Goal: Find specific page/section: Find specific page/section

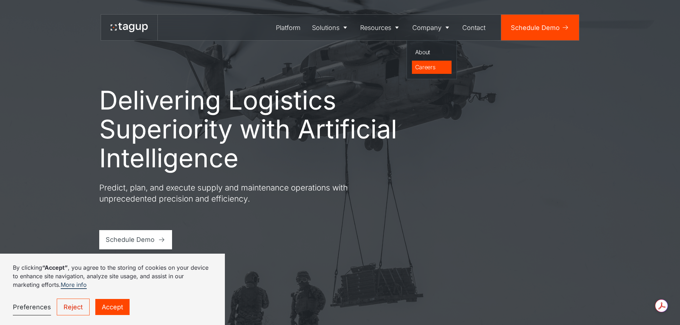
click at [431, 68] on div "Careers" at bounding box center [432, 67] width 34 height 9
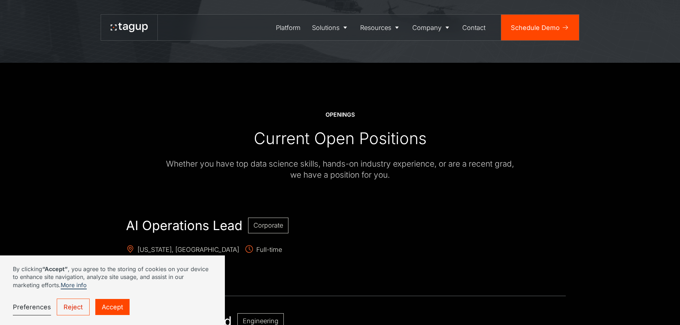
scroll to position [214, 0]
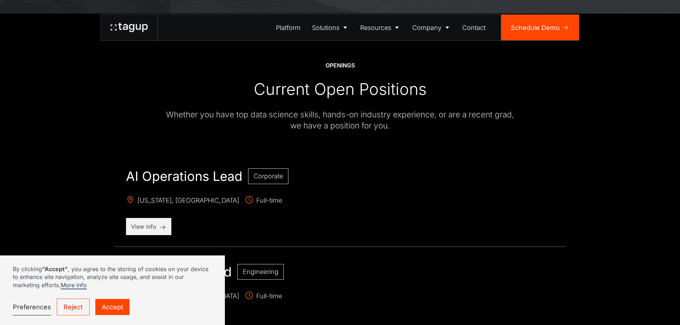
click at [117, 307] on link "Accept" at bounding box center [112, 307] width 34 height 16
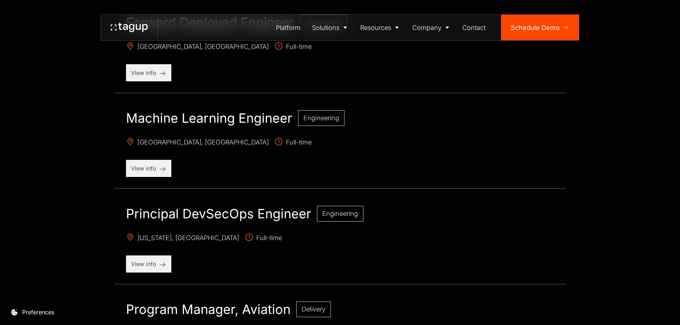
scroll to position [642, 0]
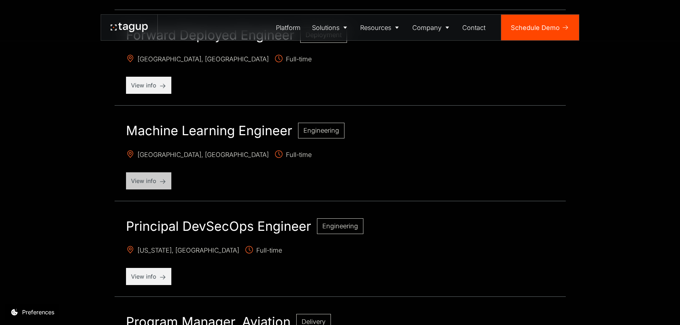
click at [150, 183] on p "View info" at bounding box center [148, 181] width 35 height 9
